Goal: Information Seeking & Learning: Learn about a topic

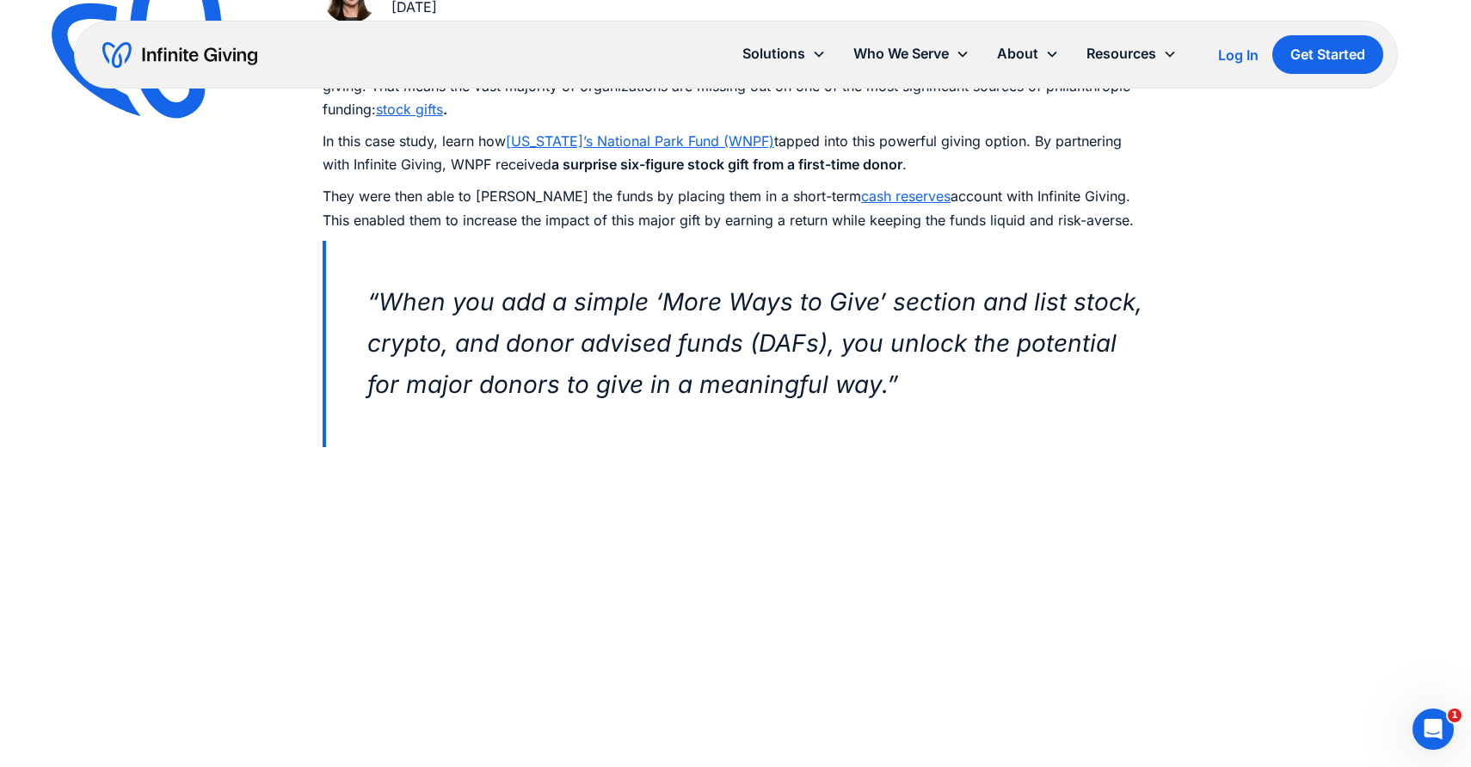
scroll to position [913, 0]
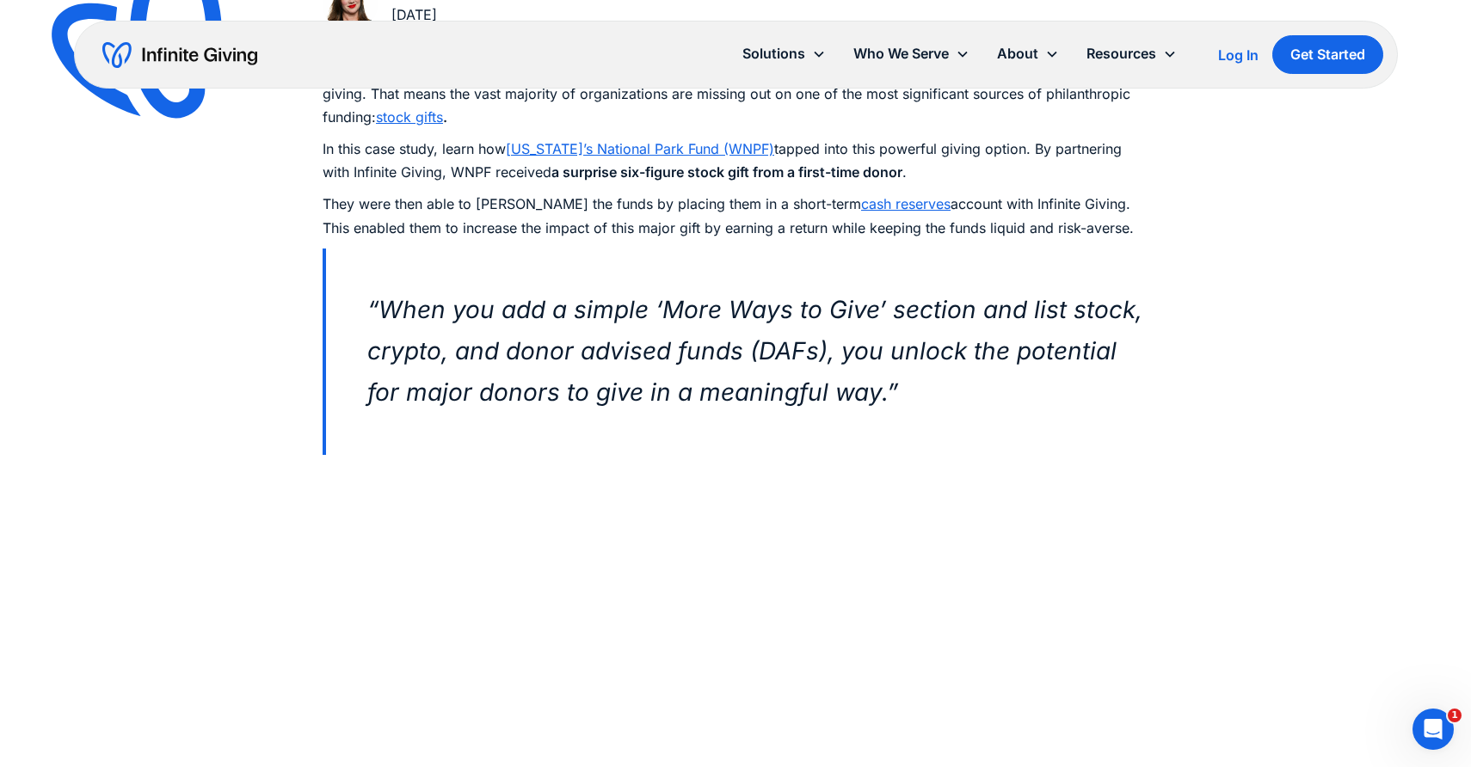
click at [470, 176] on p "In this case study, learn how Washington’s National Park Fund (WNPF) tapped int…" at bounding box center [736, 161] width 826 height 46
copy p "WNPF"
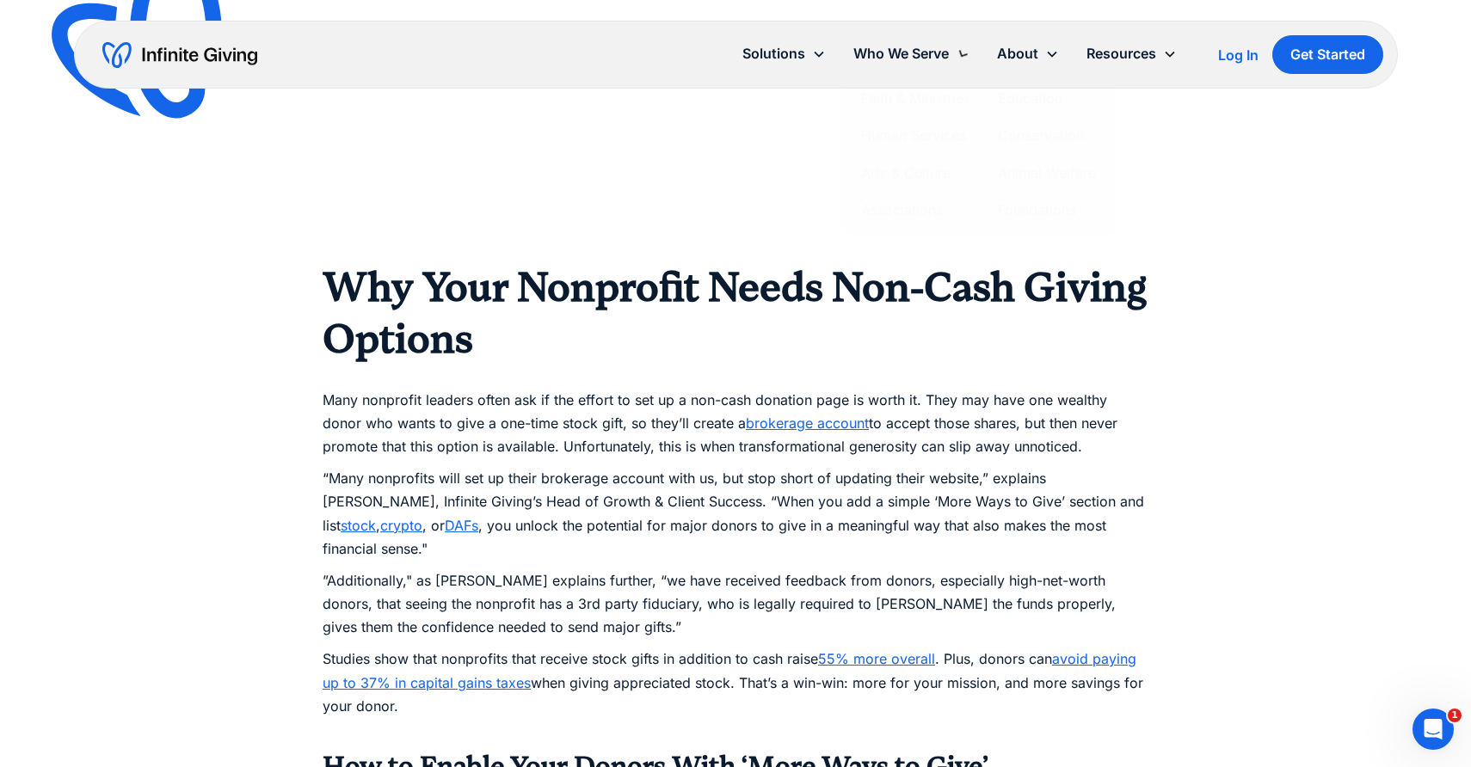
click at [727, 438] on p "Many nonprofit leaders often ask if the effort to set up a non-cash donation pa…" at bounding box center [736, 412] width 826 height 94
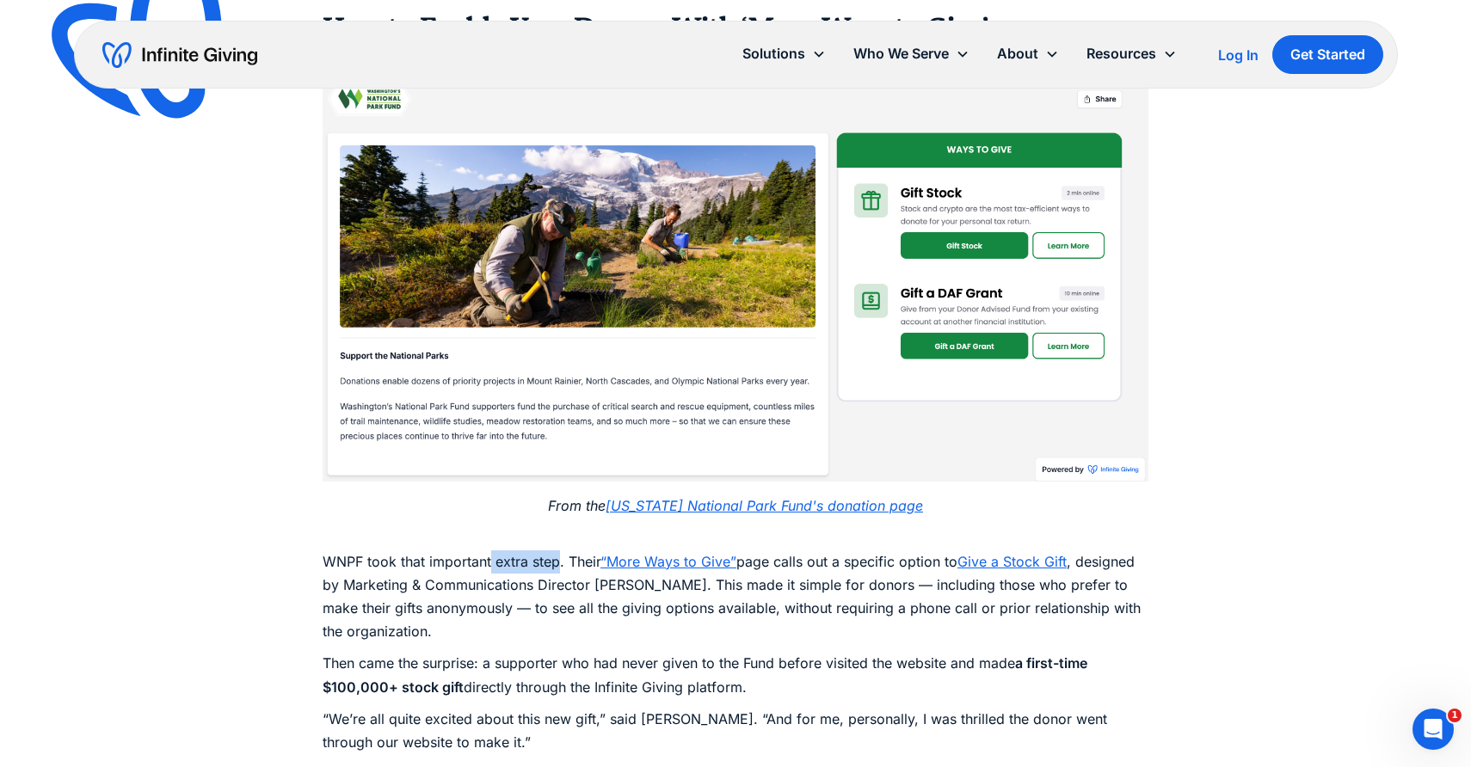
scroll to position [2371, 0]
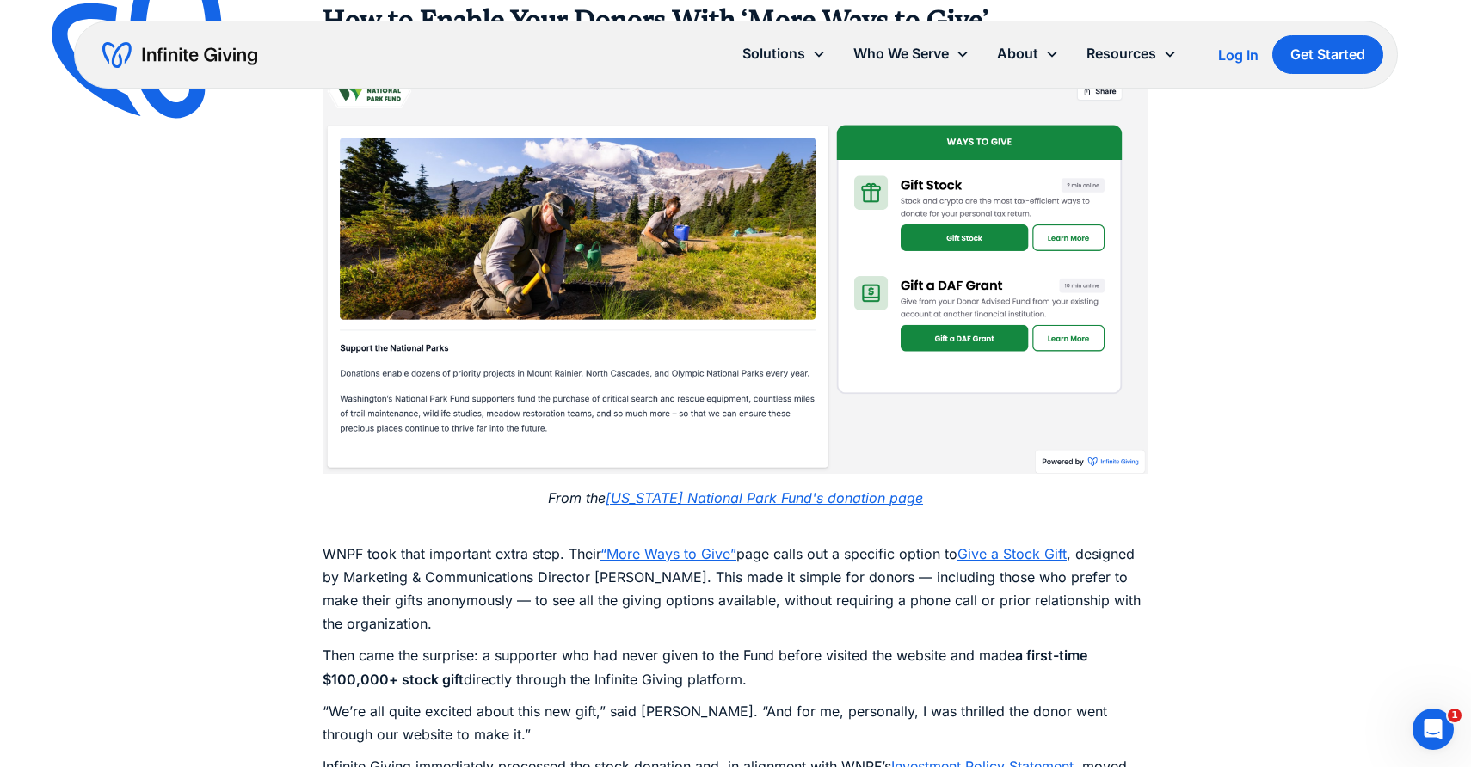
click at [870, 542] on p "WNPF took that important extra step. Their “More Ways to Give” page calls out a…" at bounding box center [736, 577] width 826 height 117
click at [585, 535] on p "WNPF took that important extra step. Their “More Ways to Give” page calls out a…" at bounding box center [736, 577] width 826 height 117
click at [473, 576] on p "WNPF took that important extra step. Their “More Ways to Give” page calls out a…" at bounding box center [736, 577] width 826 height 117
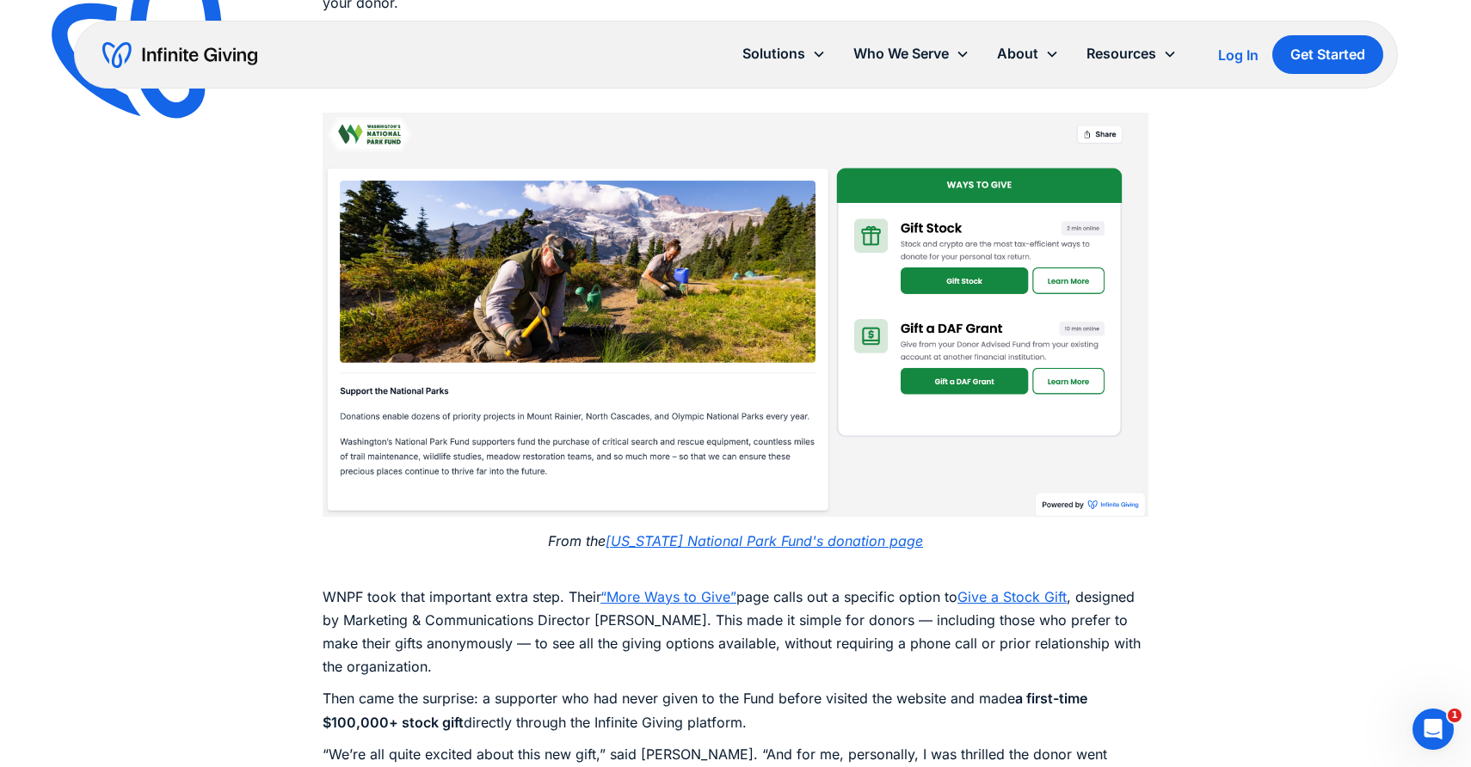
scroll to position [2328, 0]
click at [700, 587] on link "“More Ways to Give”" at bounding box center [668, 595] width 136 height 17
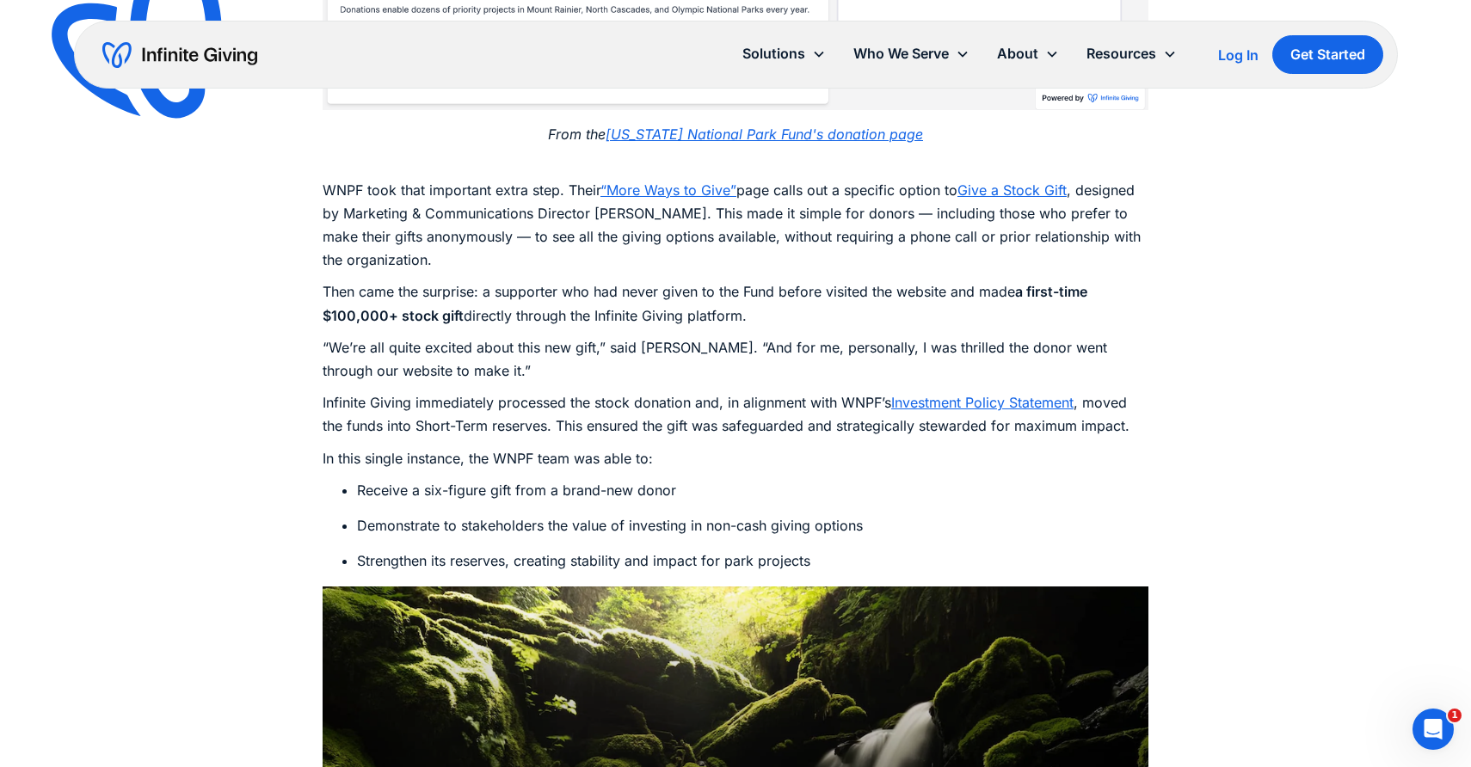
scroll to position [2739, 0]
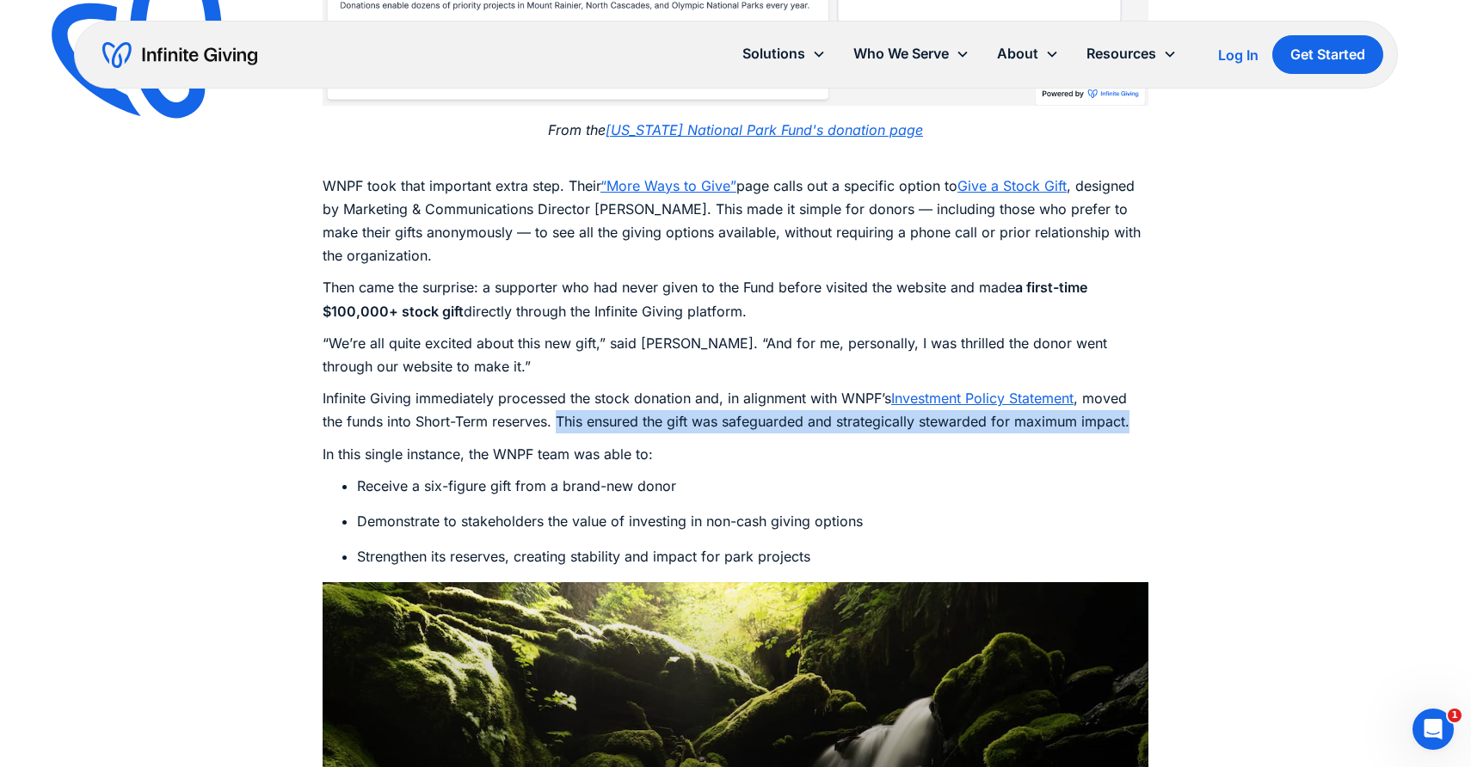
drag, startPoint x: 557, startPoint y: 397, endPoint x: 1143, endPoint y: 403, distance: 585.8
click at [1145, 403] on p "Infinite Giving immediately processed the stock donation and, in alignment with…" at bounding box center [736, 410] width 826 height 46
copy p "This ensured the gift was safeguarded and strategically stewarded for maximum i…"
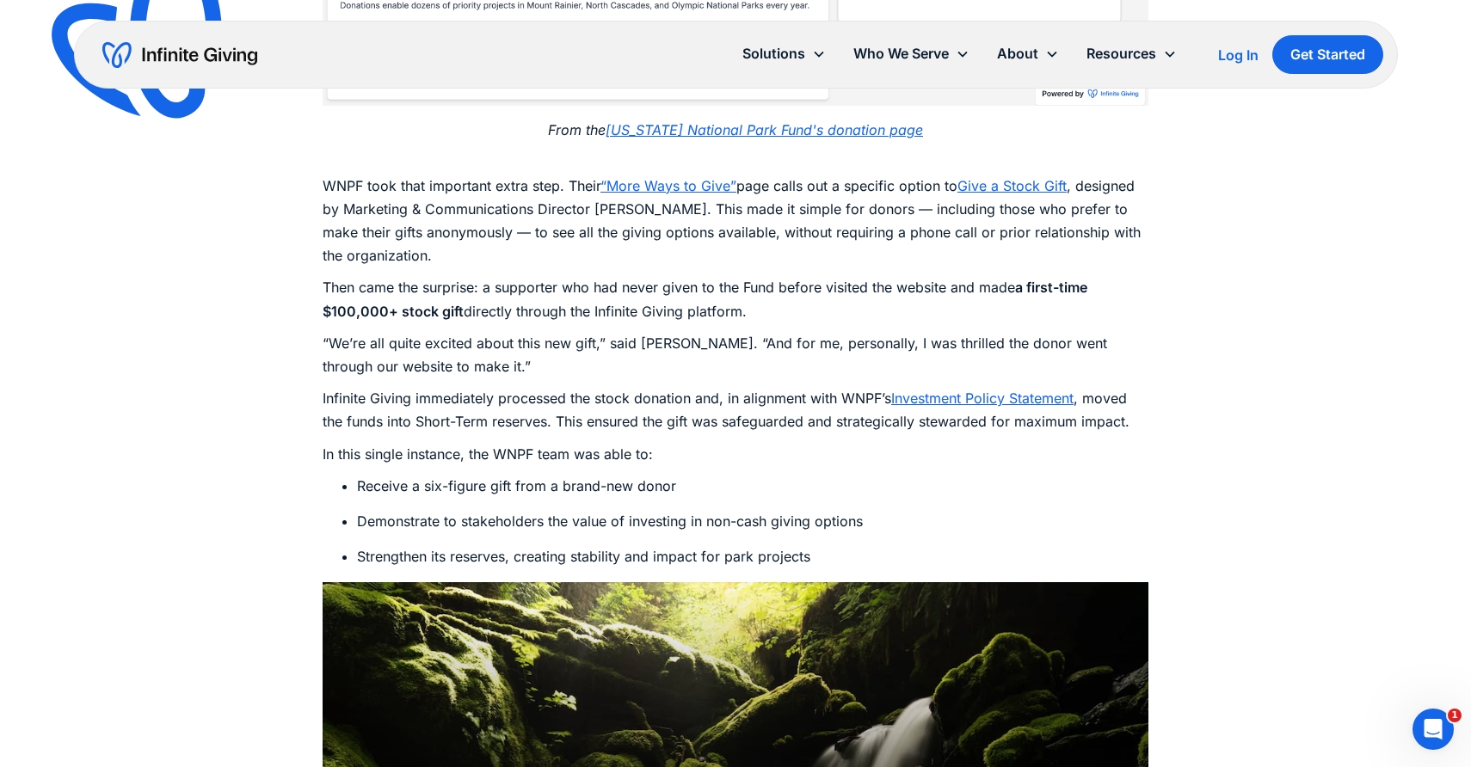
click at [664, 387] on p "Infinite Giving immediately processed the stock donation and, in alignment with…" at bounding box center [736, 410] width 826 height 46
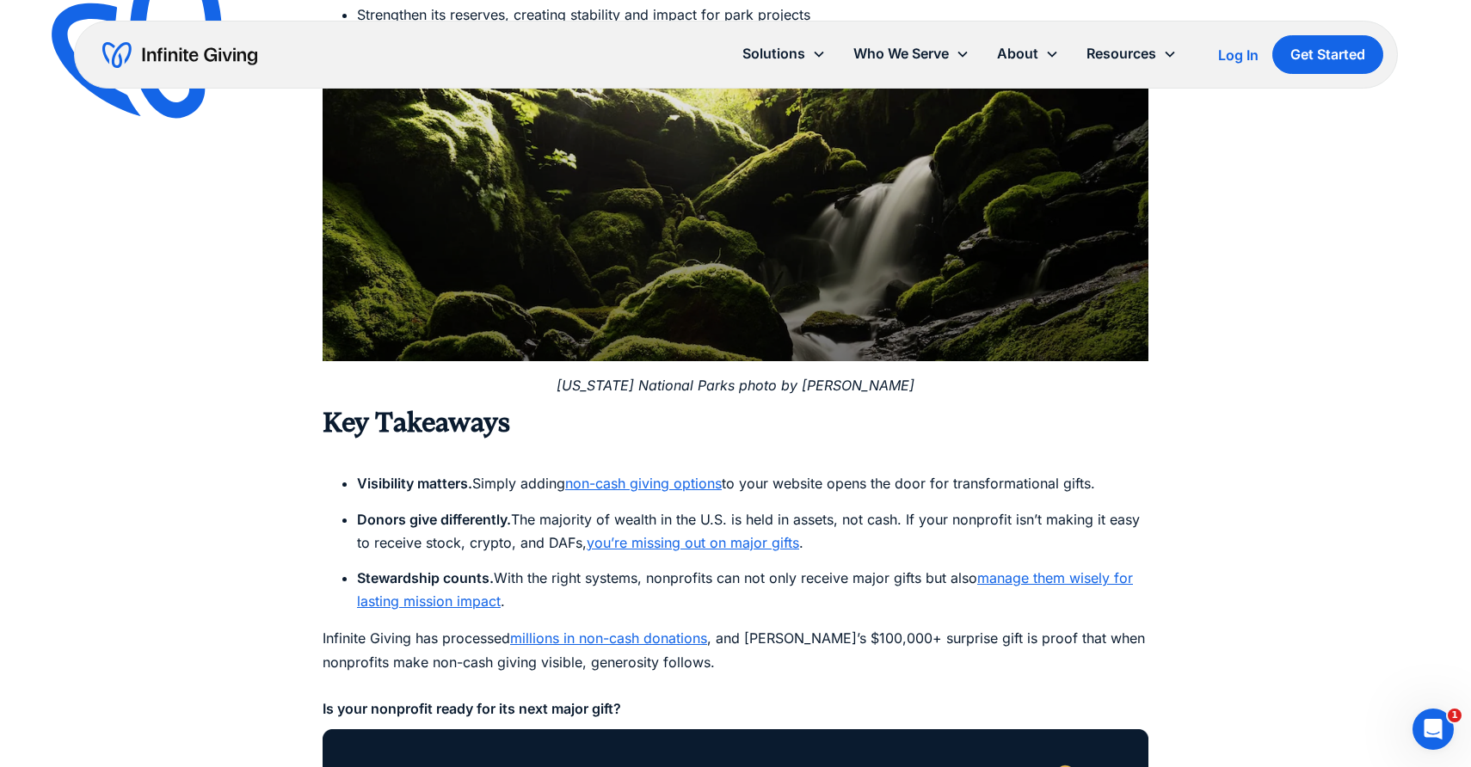
scroll to position [3338, 0]
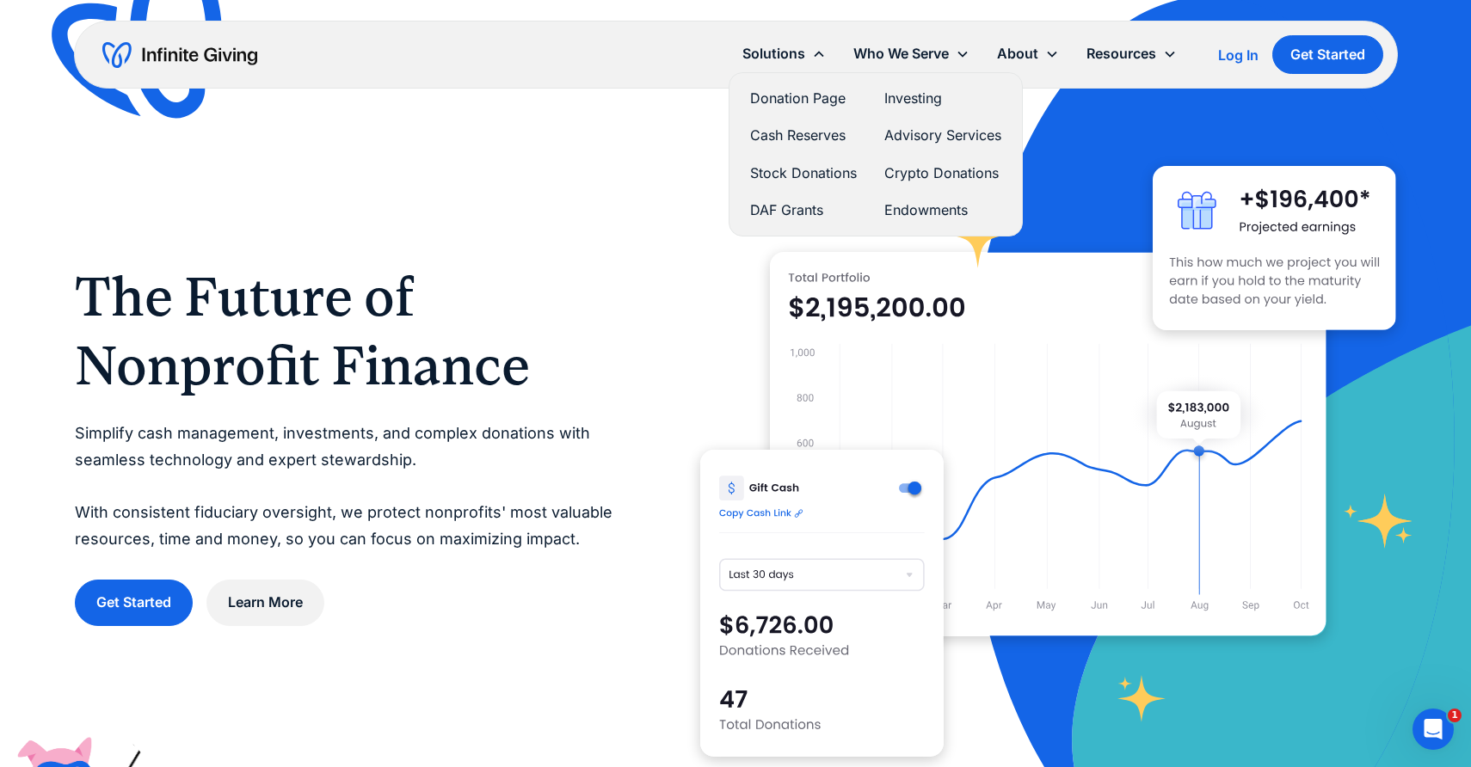
click at [808, 103] on link "Donation Page" at bounding box center [803, 98] width 107 height 23
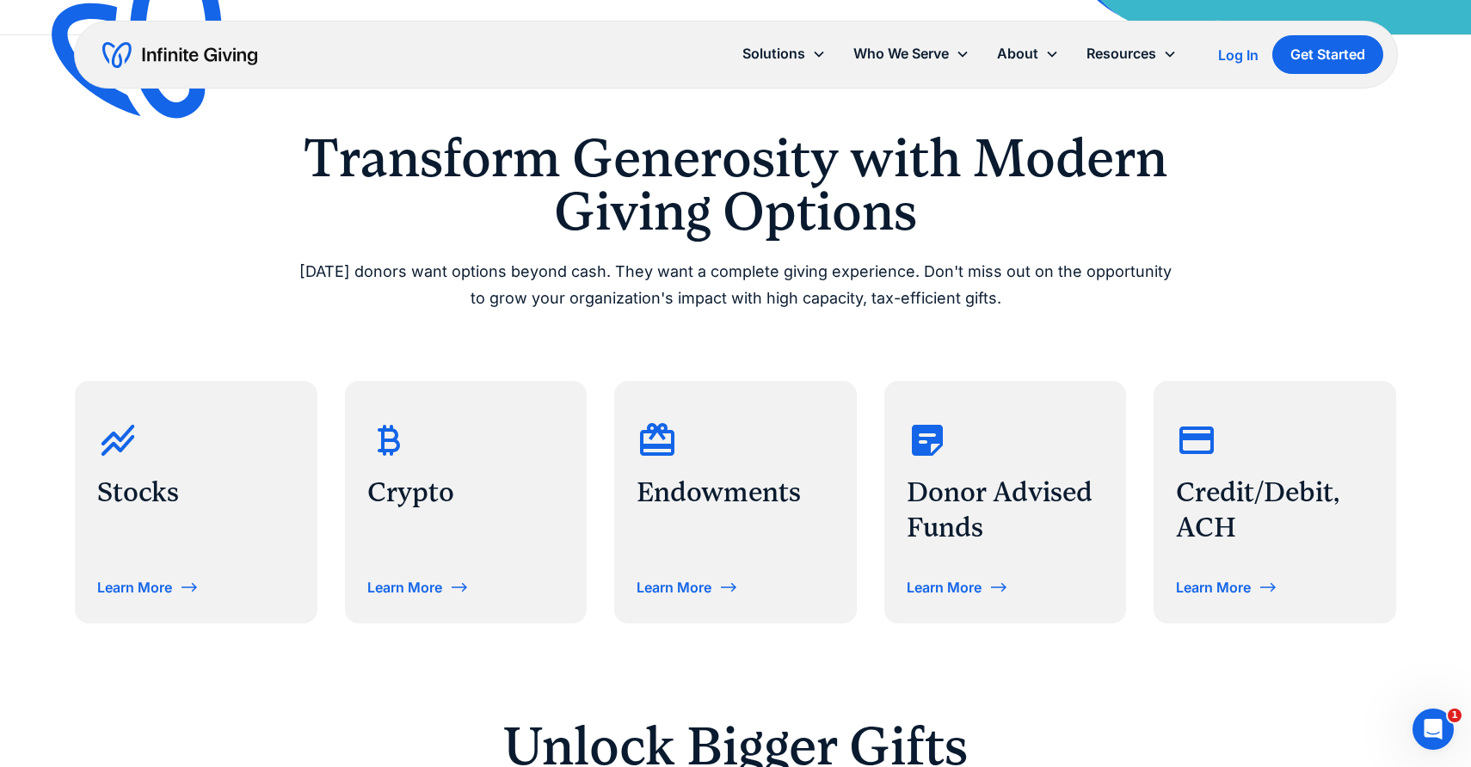
scroll to position [641, 0]
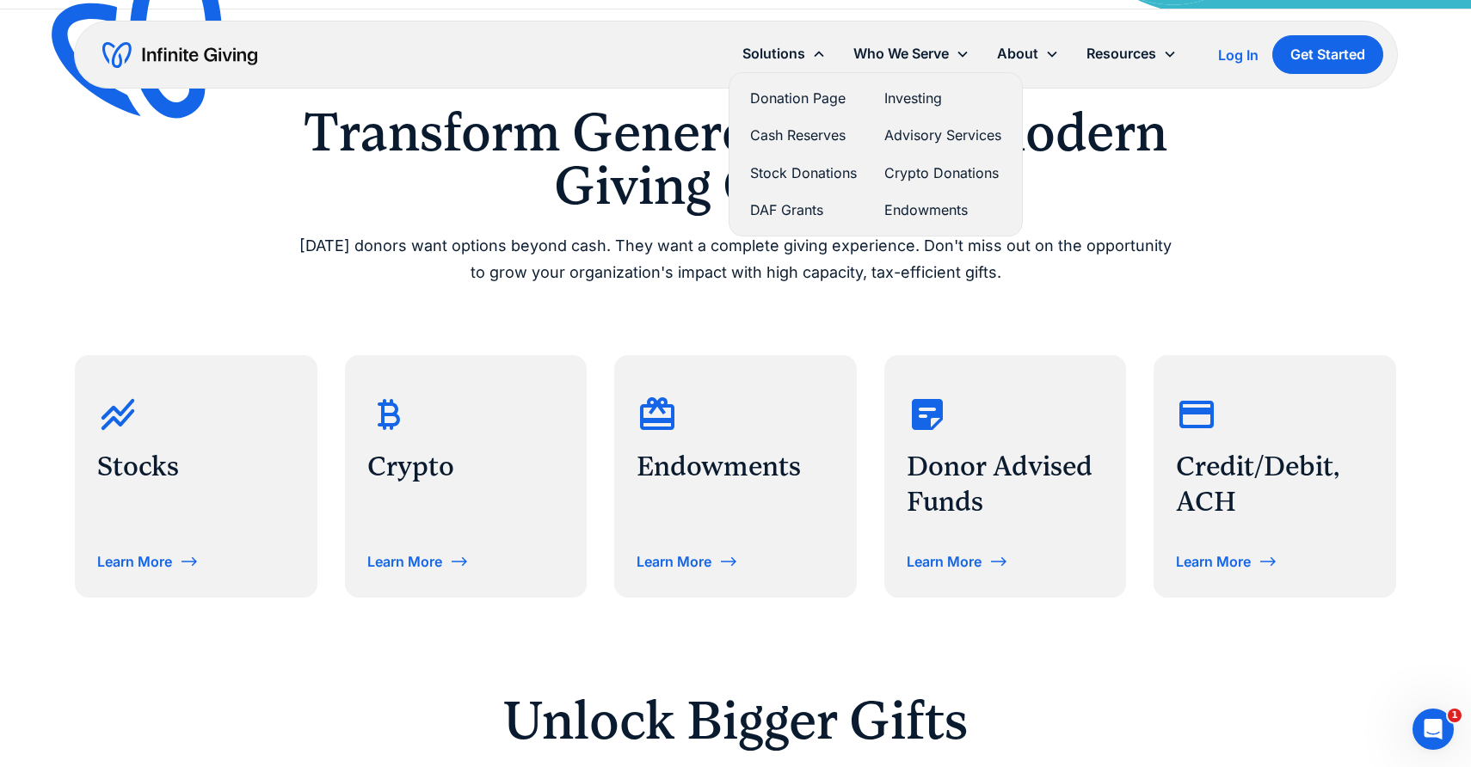
click at [920, 98] on link "Investing" at bounding box center [942, 98] width 117 height 23
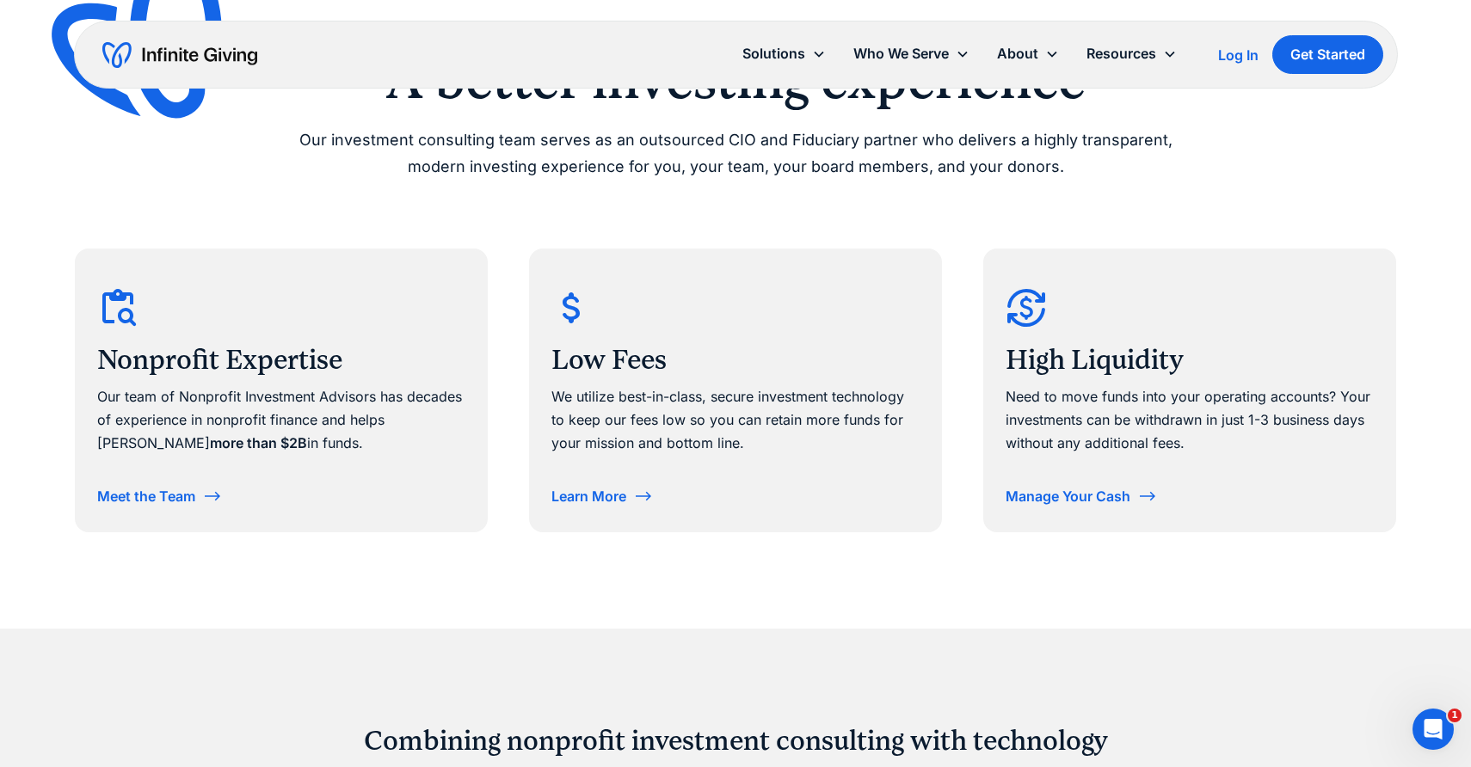
scroll to position [778, 0]
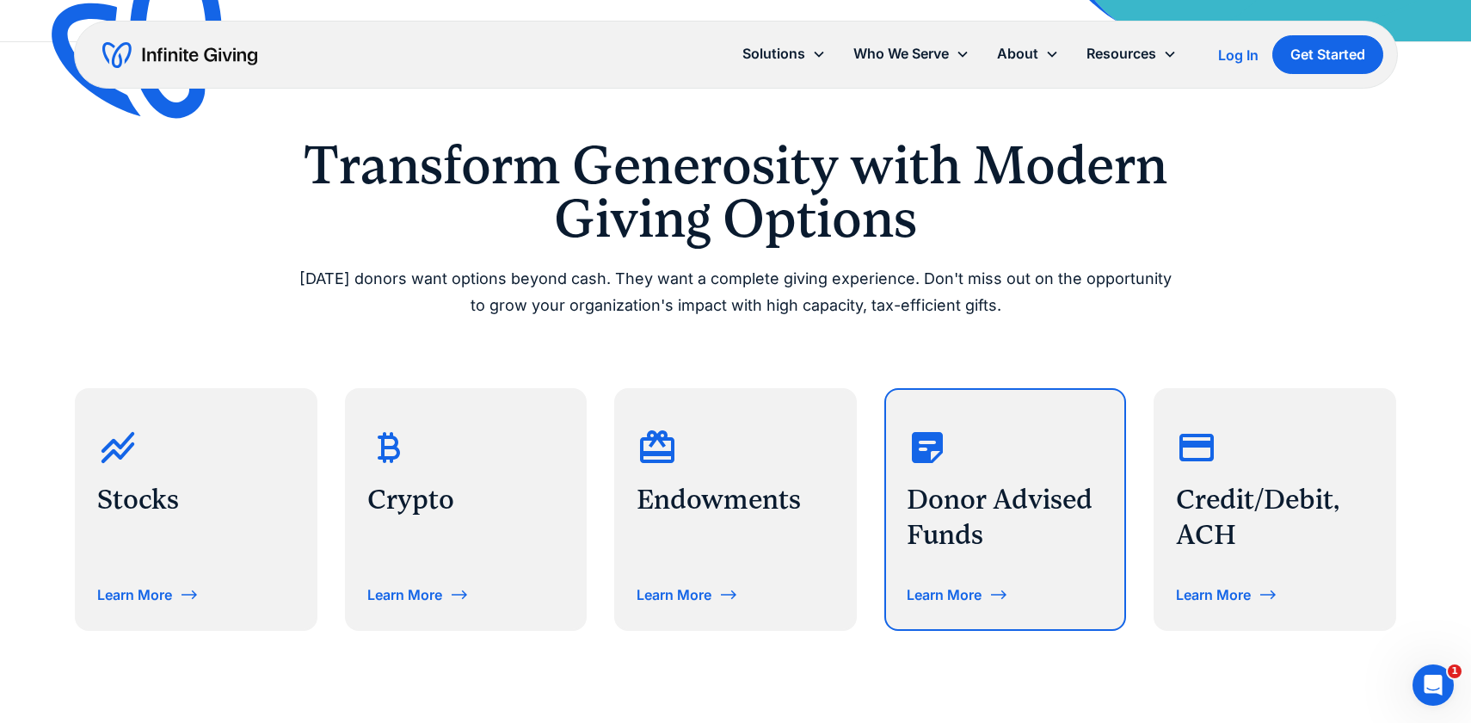
scroll to position [607, 0]
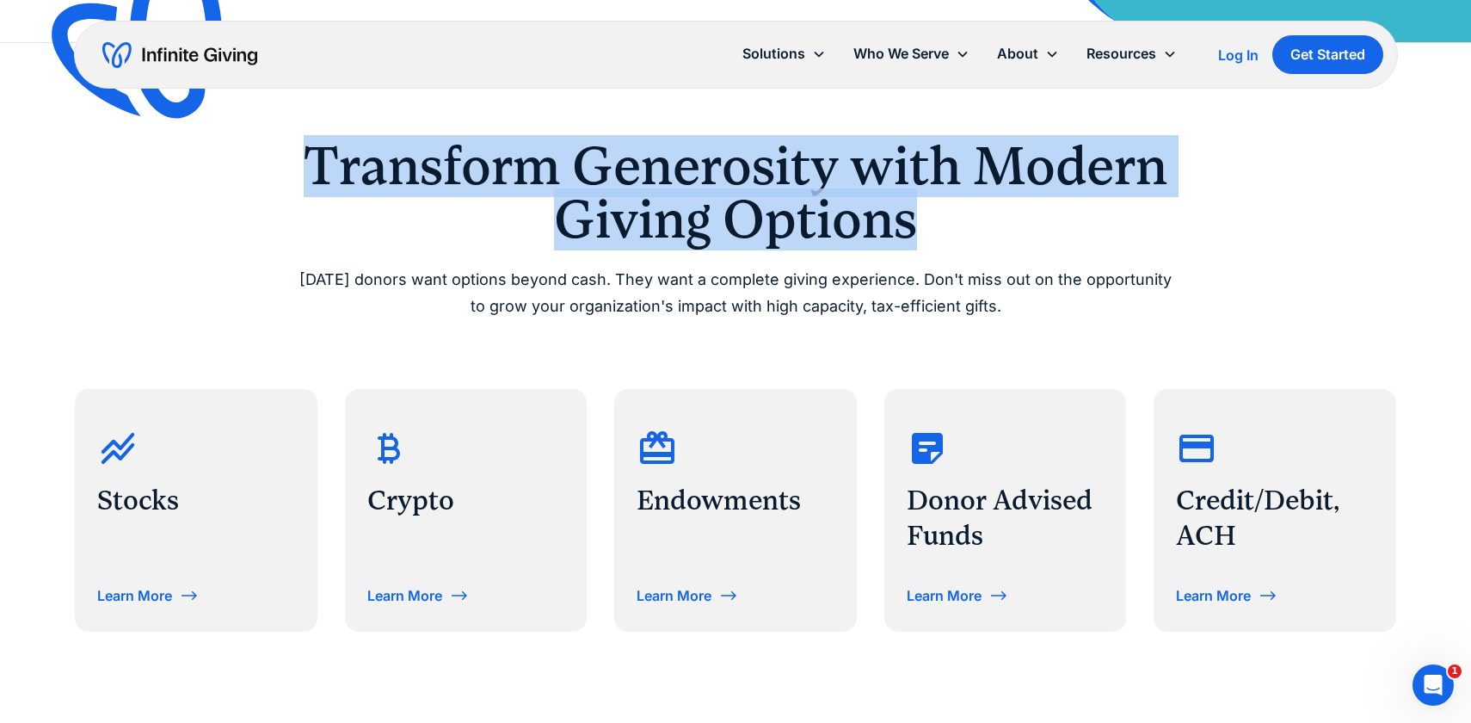
drag, startPoint x: 947, startPoint y: 233, endPoint x: 532, endPoint y: 120, distance: 430.5
click at [532, 120] on div "Transform Generosity with Modern Giving Options Today’s donors want options bey…" at bounding box center [735, 385] width 1321 height 685
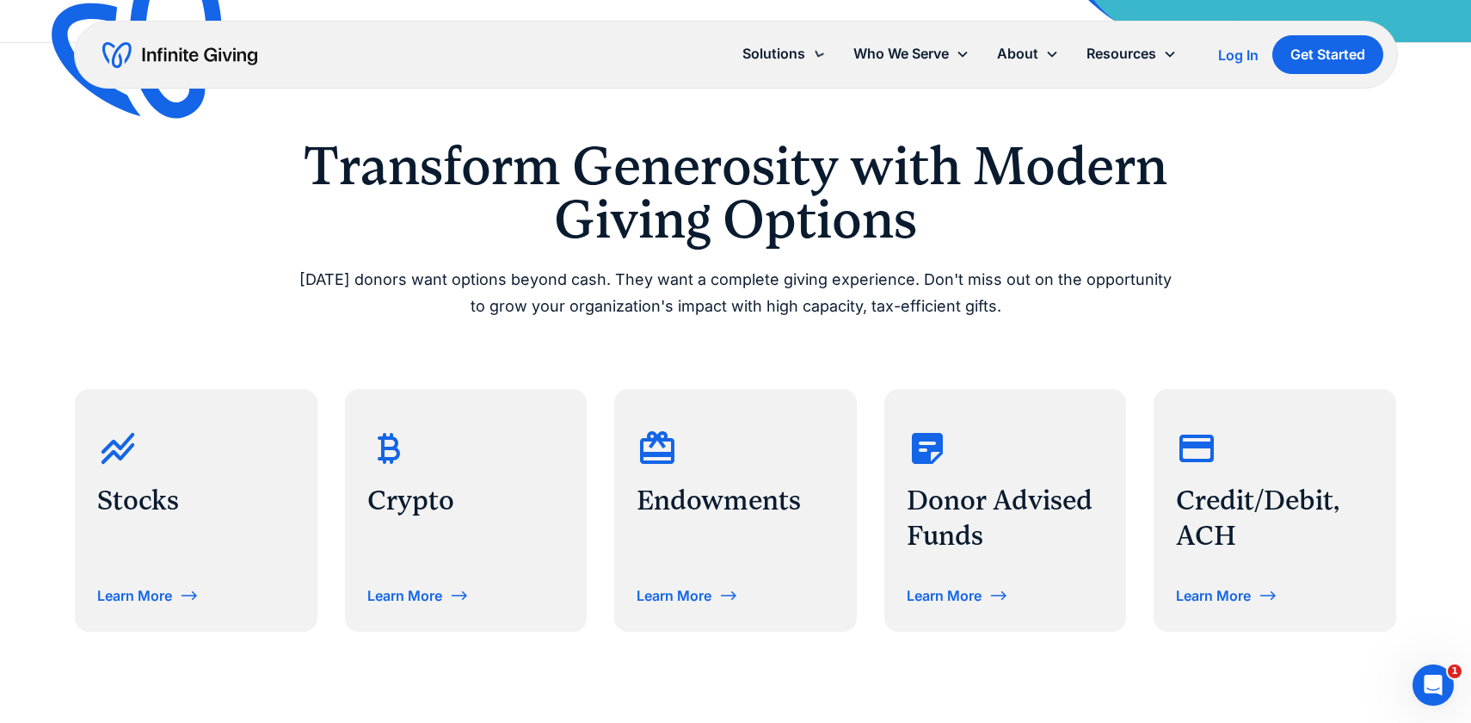
click at [508, 280] on p "Today’s donors want options beyond cash. They want a complete giving experience…" at bounding box center [735, 293] width 881 height 52
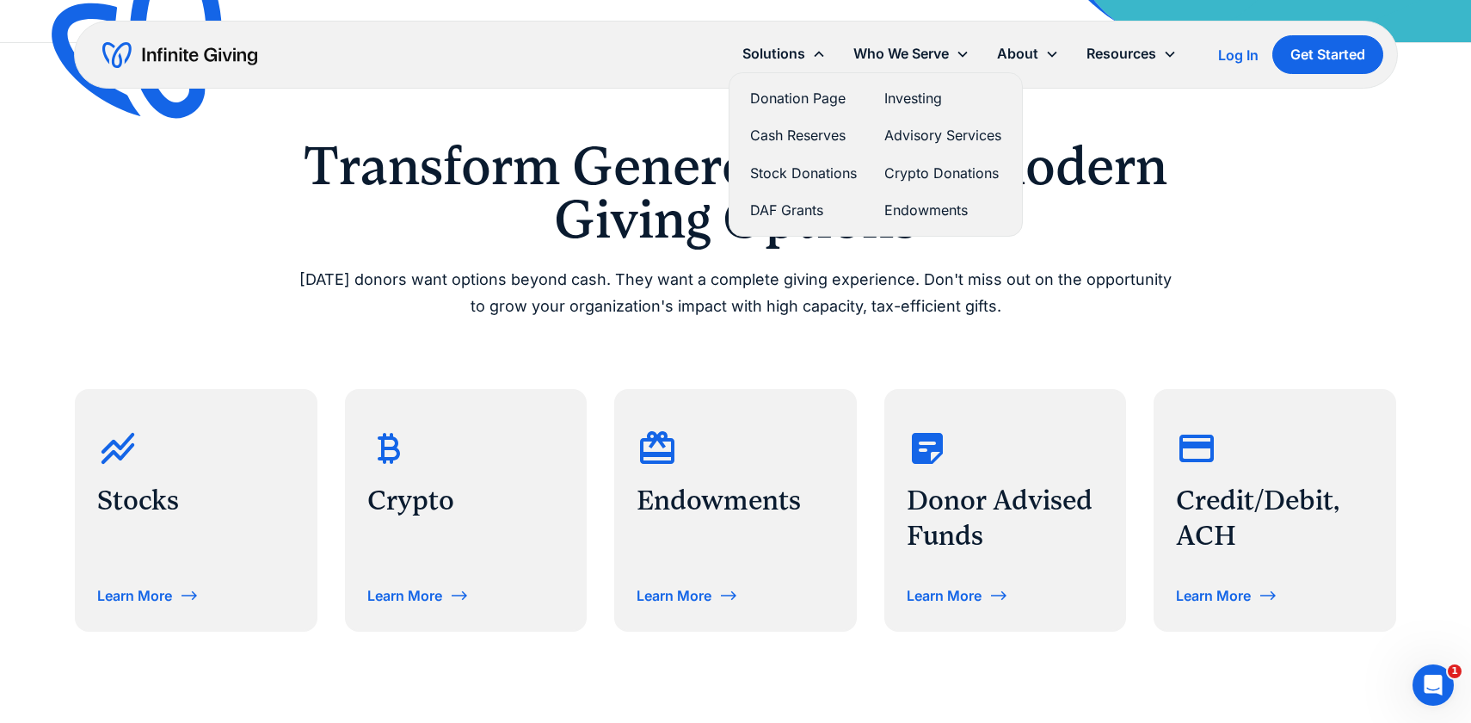
click at [912, 101] on link "Investing" at bounding box center [942, 98] width 117 height 23
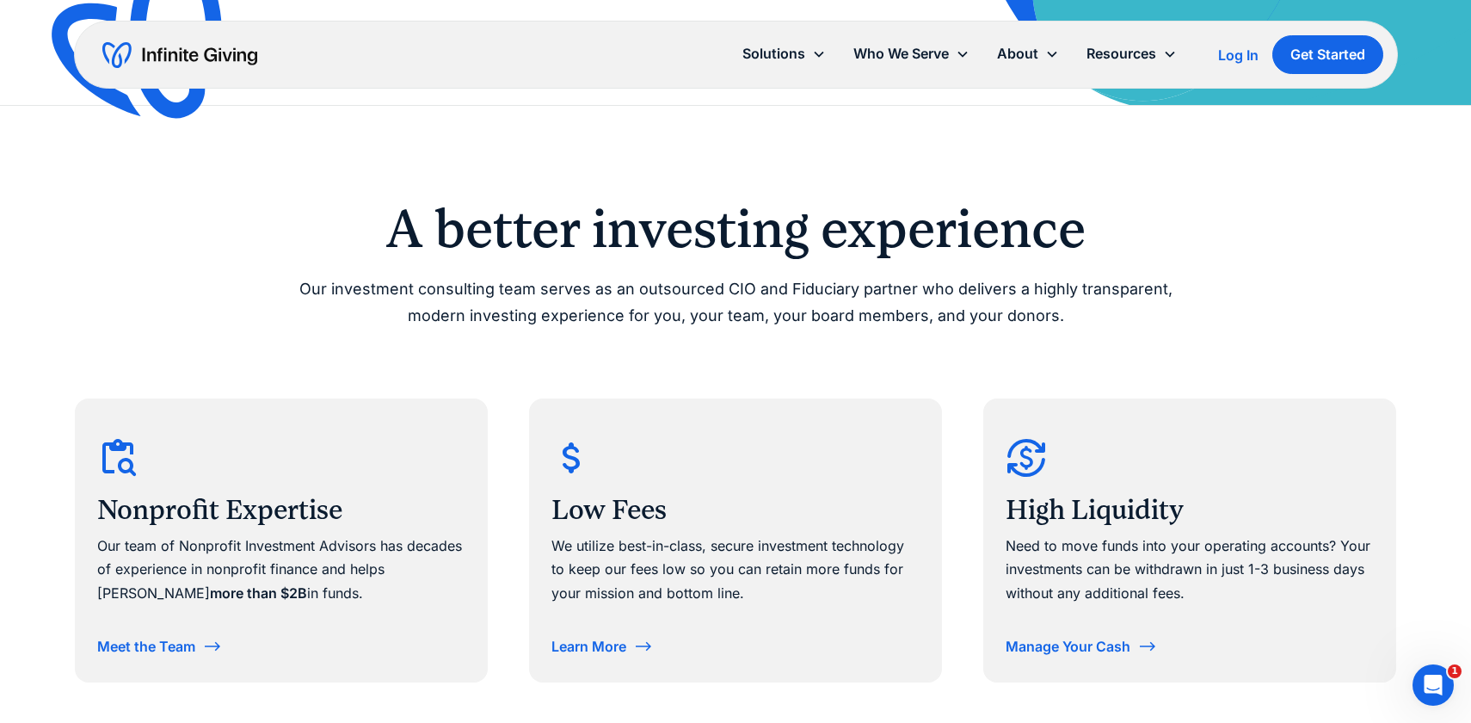
scroll to position [608, 0]
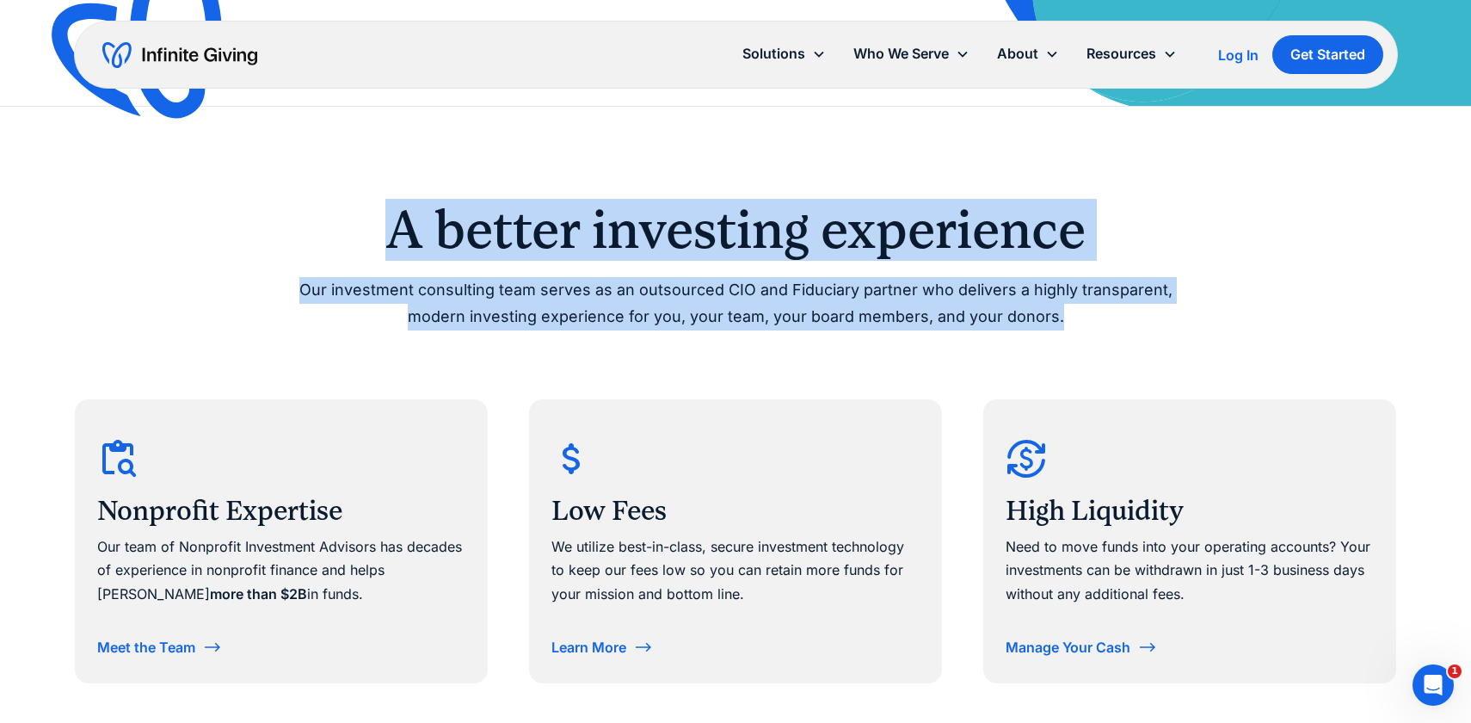
drag, startPoint x: 373, startPoint y: 231, endPoint x: 1073, endPoint y: 330, distance: 707.1
click at [1071, 329] on div "A better investing experience Our investment consulting team serves as an outso…" at bounding box center [735, 266] width 881 height 127
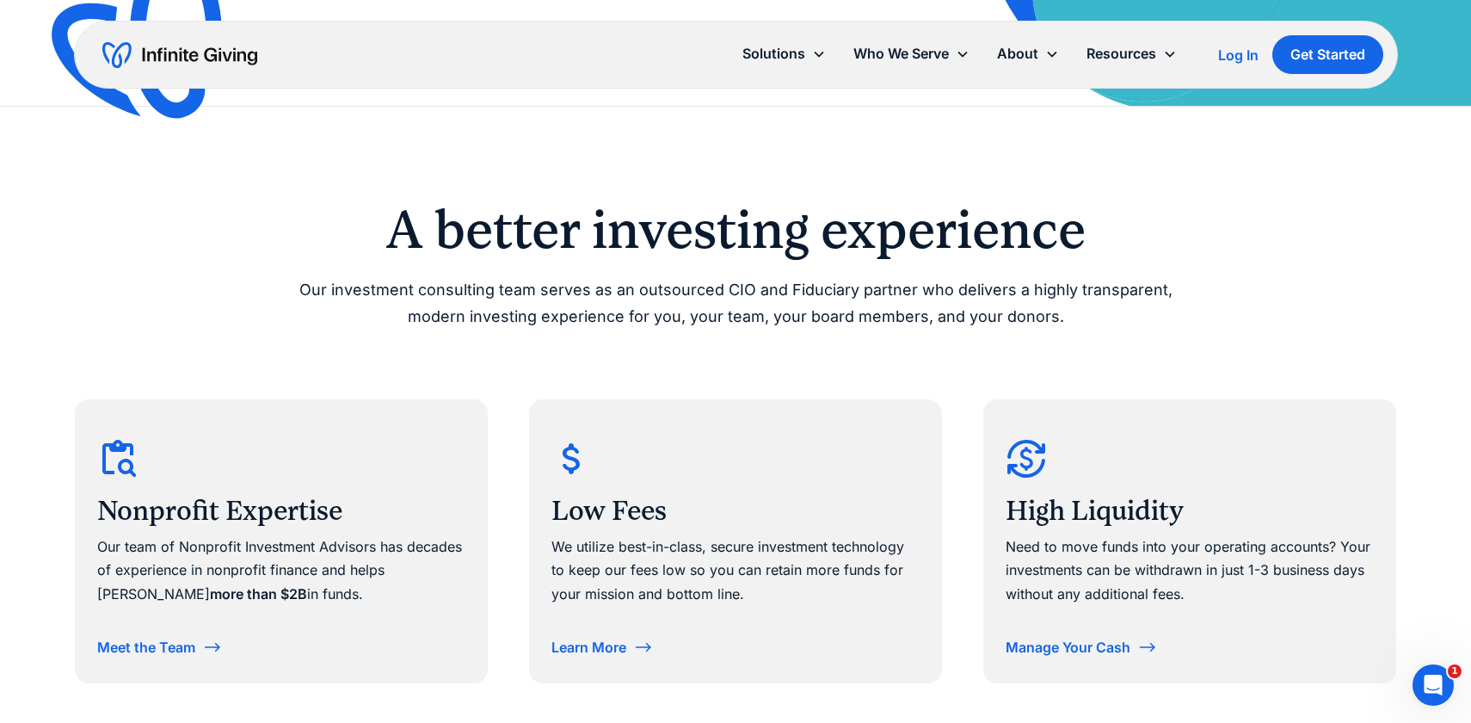
click at [1073, 330] on div "A better investing experience Our investment consulting team serves as an outso…" at bounding box center [735, 443] width 1321 height 480
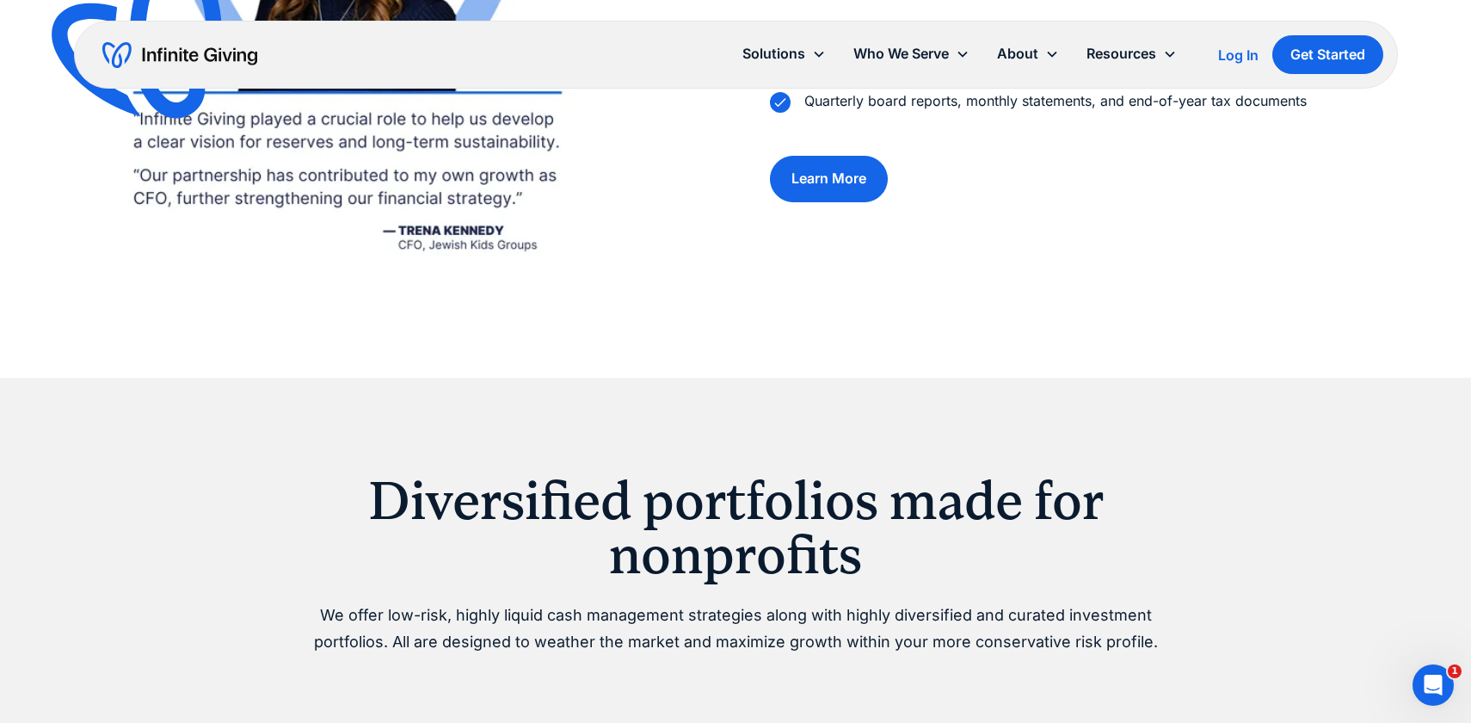
scroll to position [2524, 0]
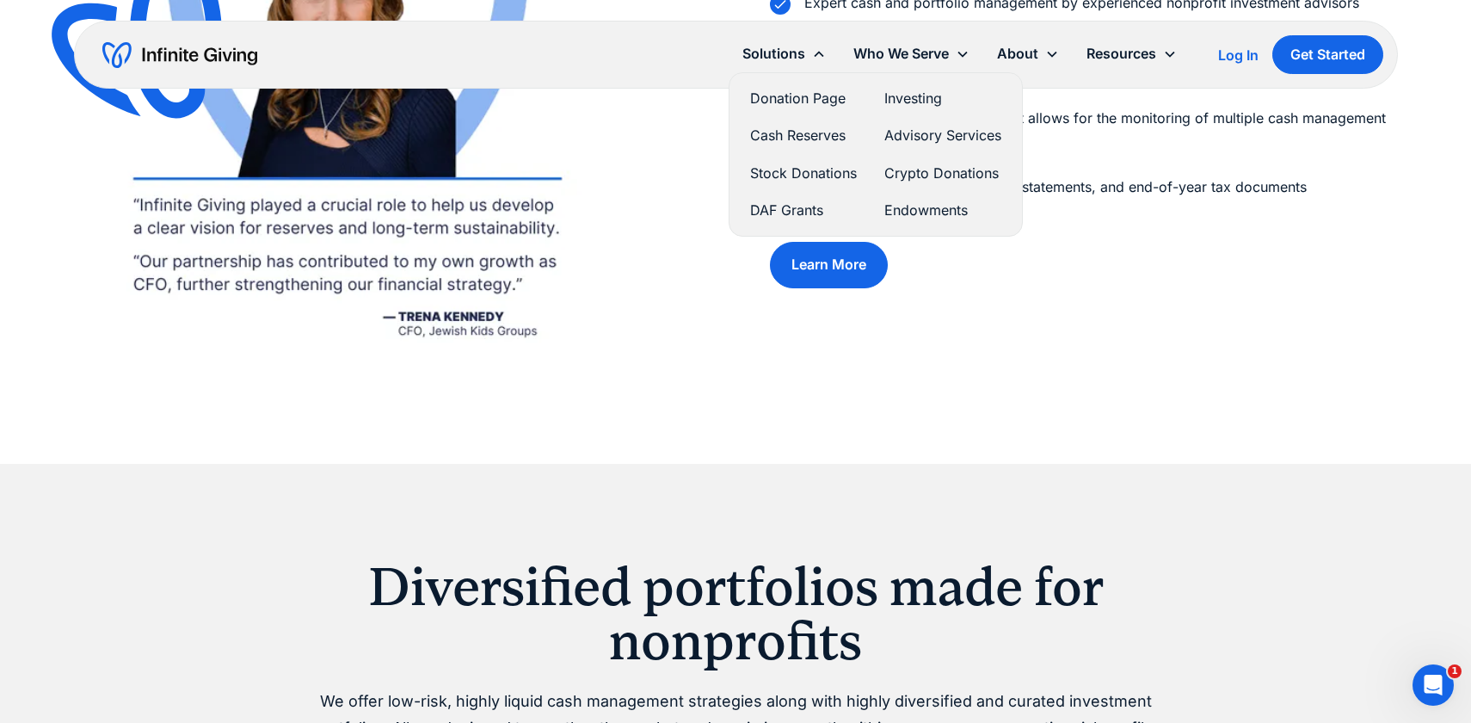
click at [788, 135] on link "Cash Reserves" at bounding box center [803, 135] width 107 height 23
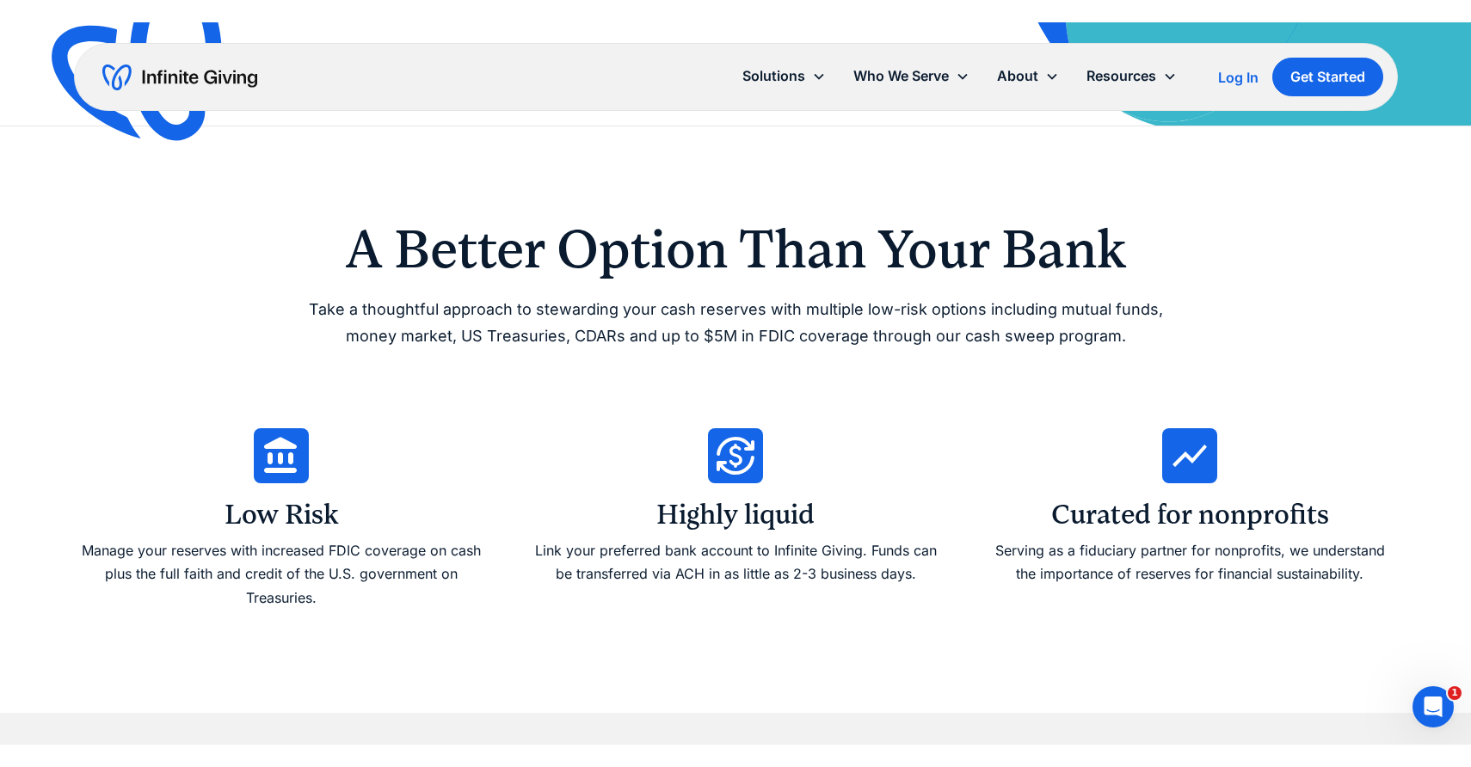
scroll to position [557, 0]
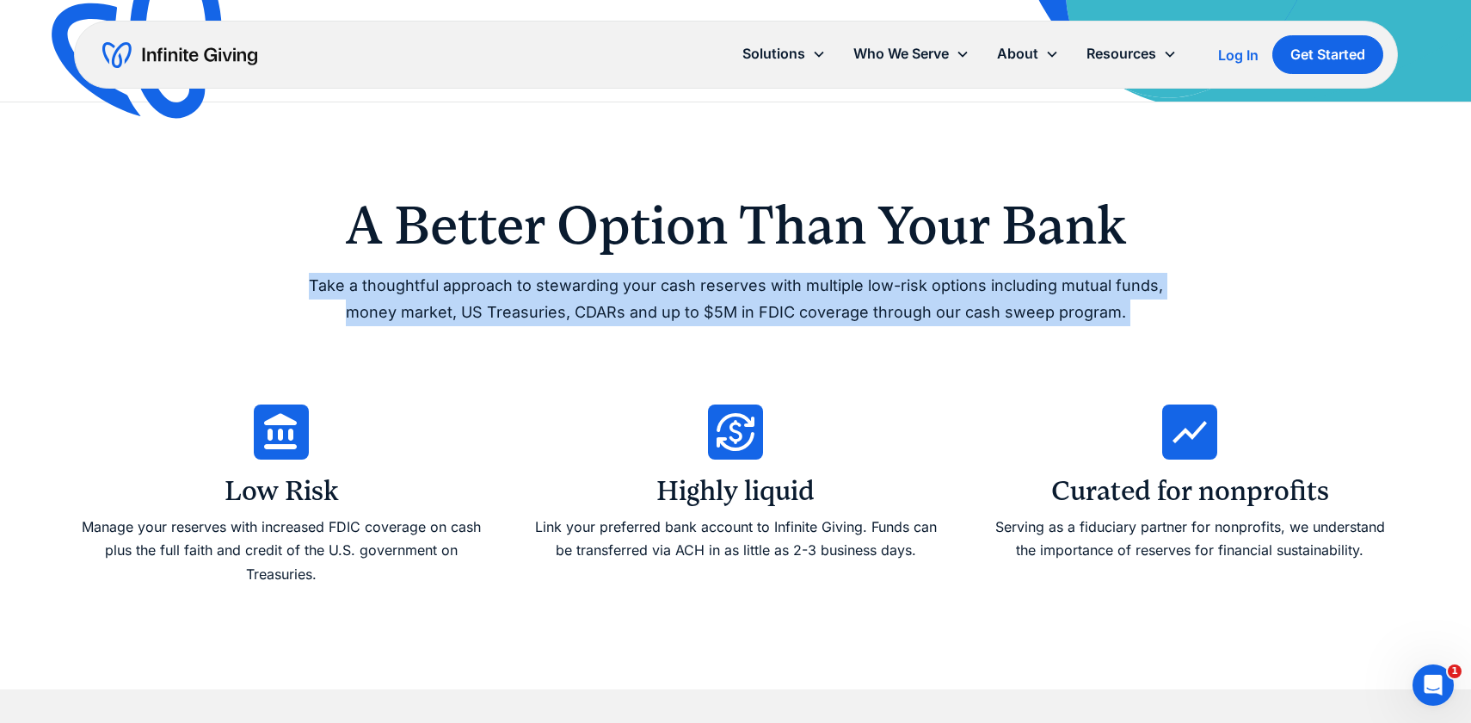
drag, startPoint x: 200, startPoint y: 448, endPoint x: 394, endPoint y: 249, distance: 277.4
click at [396, 251] on div "A Better Option Than Your Bank Take a thoughtful approach to stewarding your ca…" at bounding box center [735, 396] width 1321 height 394
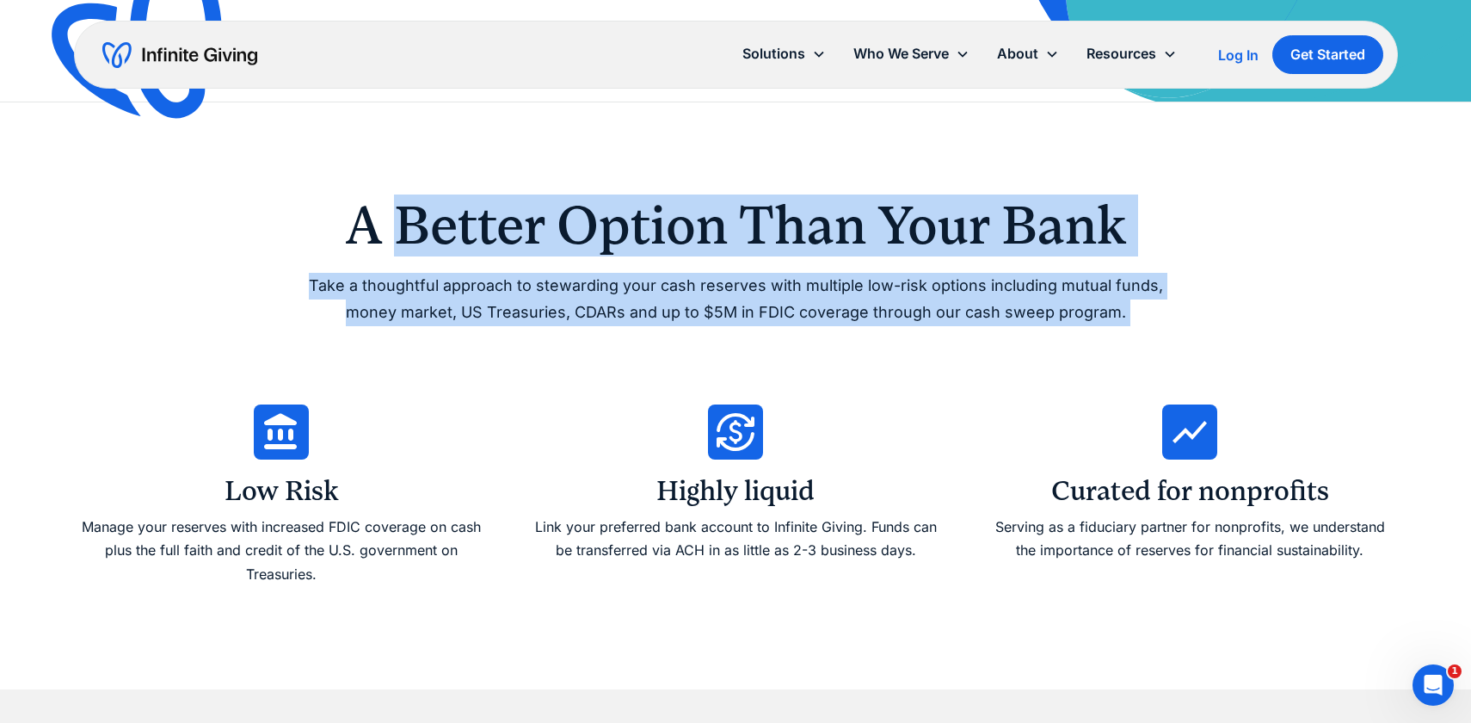
drag, startPoint x: 343, startPoint y: 233, endPoint x: 1120, endPoint y: 323, distance: 781.9
click at [1120, 323] on div "A Better Option Than Your Bank Take a thoughtful approach to stewarding your ca…" at bounding box center [735, 262] width 881 height 127
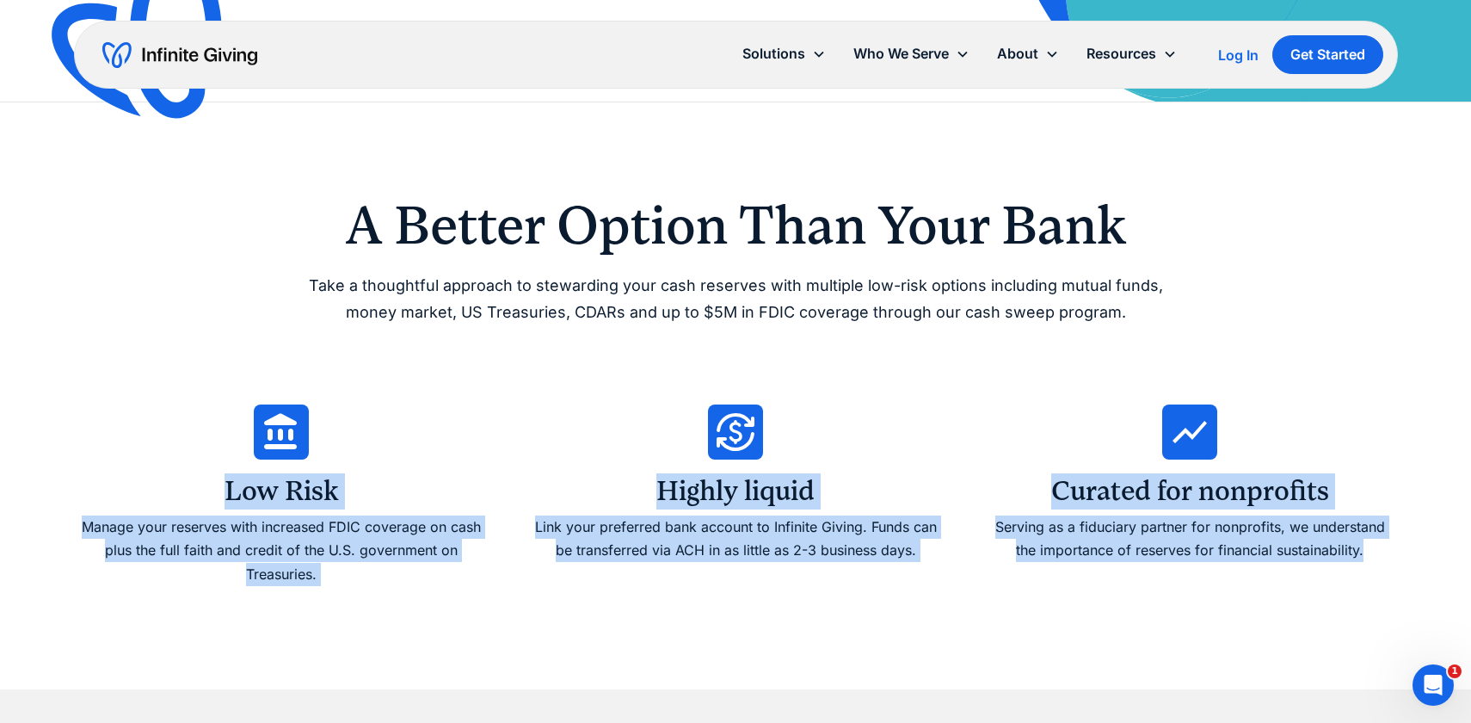
drag, startPoint x: 189, startPoint y: 415, endPoint x: 1174, endPoint y: 629, distance: 1007.9
click at [1174, 629] on div "A Better Option Than Your Bank Take a thoughtful approach to stewarding your ca…" at bounding box center [735, 395] width 1321 height 587
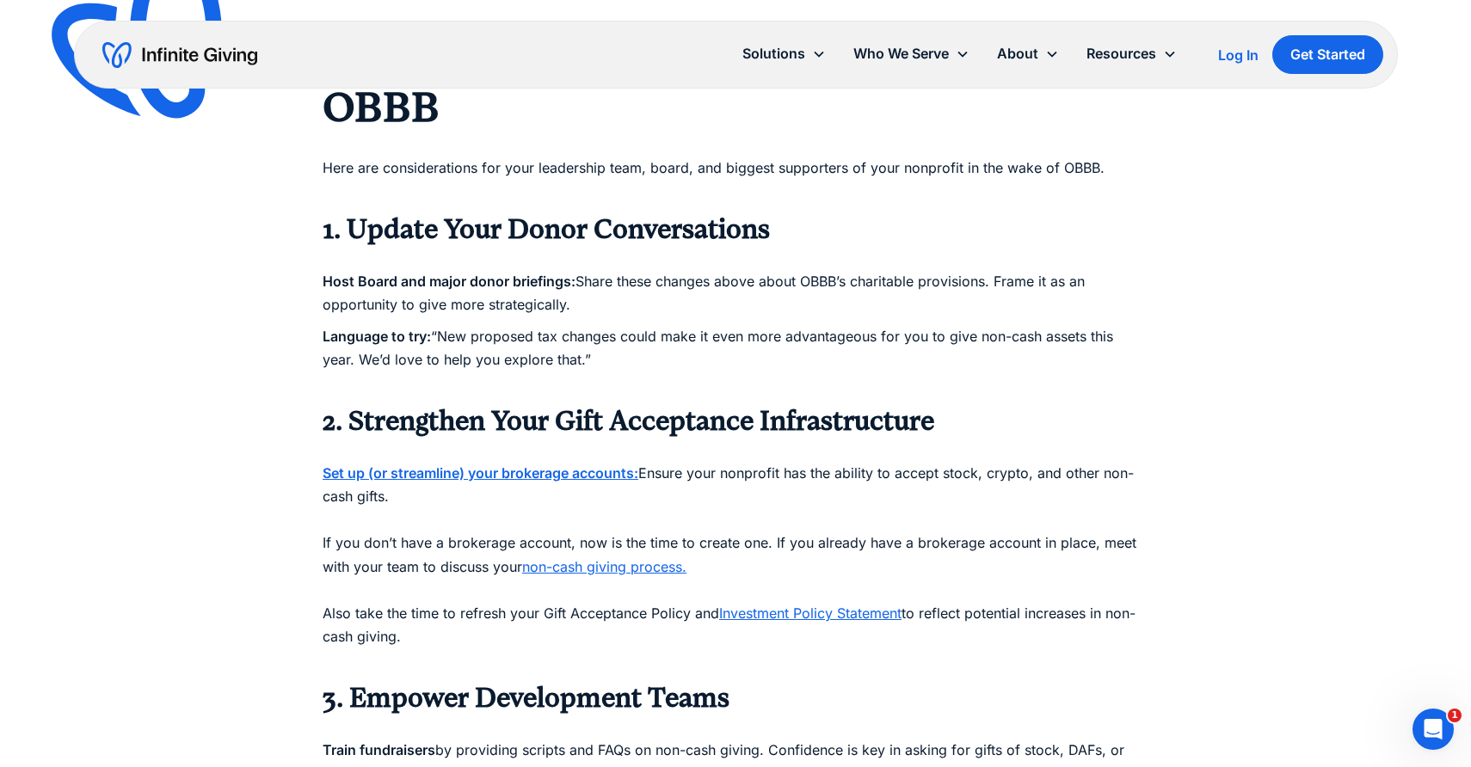
scroll to position [2630, 0]
